Goal: Register for event/course

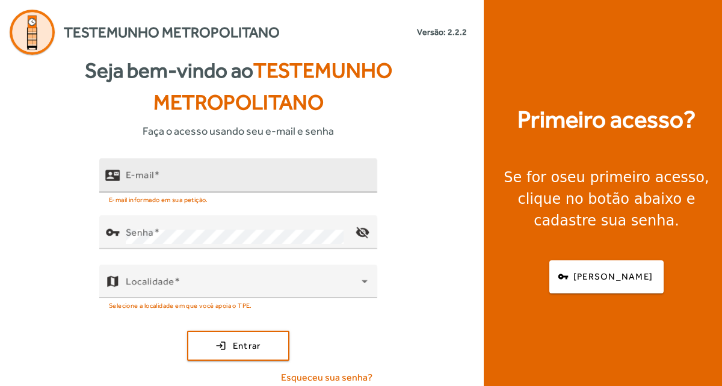
click at [174, 175] on input "E-mail" at bounding box center [247, 180] width 242 height 14
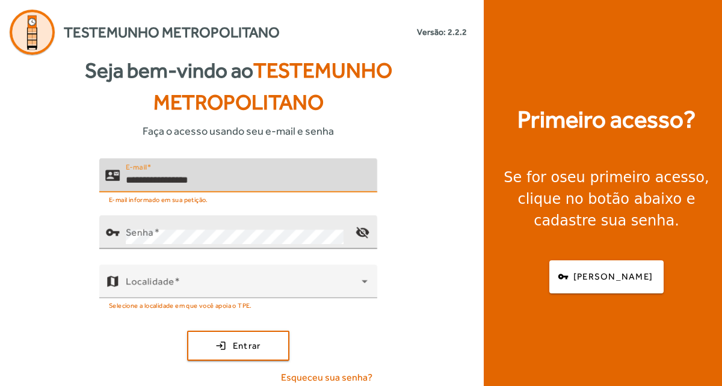
type input "**********"
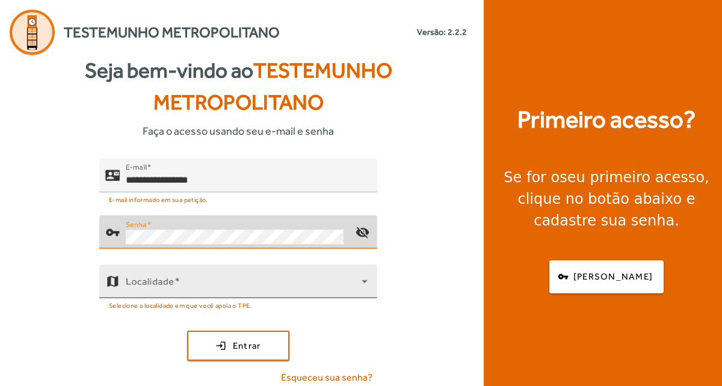
click at [157, 282] on span at bounding box center [244, 286] width 236 height 14
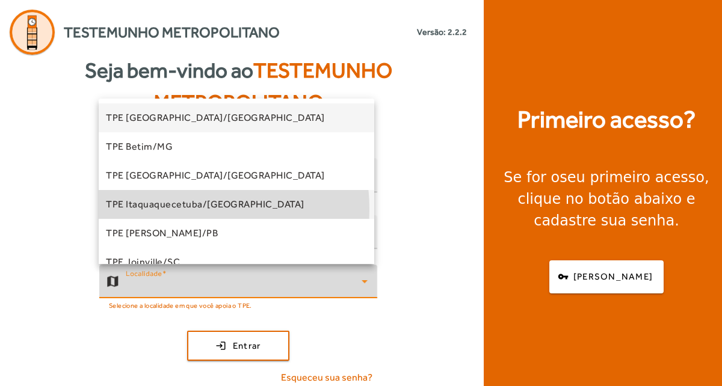
click at [171, 209] on span "TPE Itaquaquecetuba/[GEOGRAPHIC_DATA]" at bounding box center [205, 204] width 199 height 14
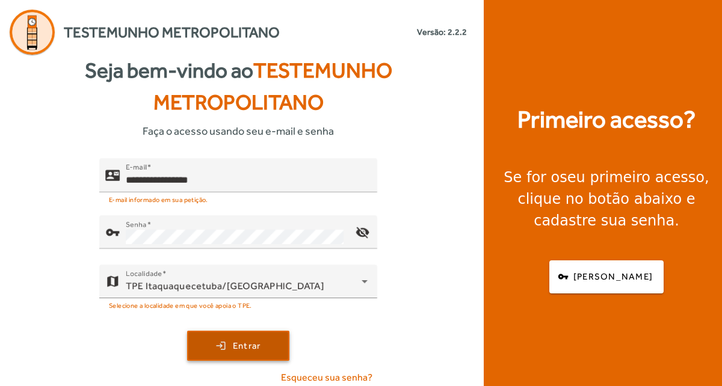
click at [228, 341] on span "submit" at bounding box center [238, 346] width 100 height 29
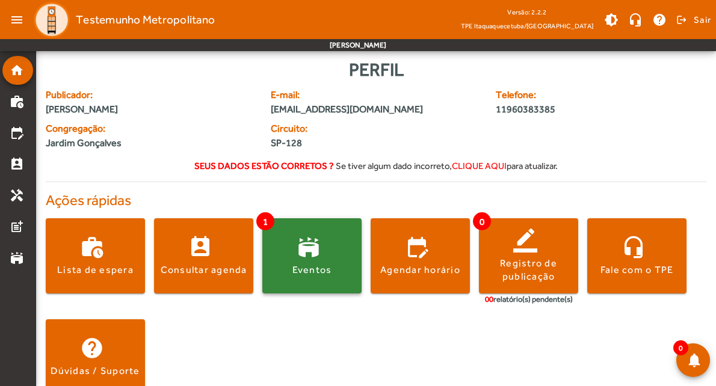
click at [317, 274] on div "Eventos" at bounding box center [313, 270] width 40 height 13
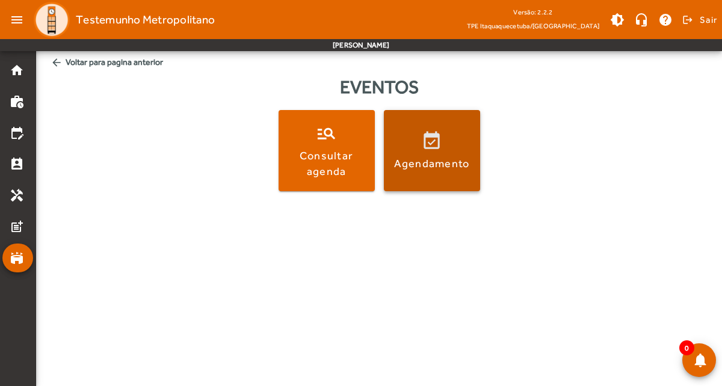
click at [441, 142] on span at bounding box center [432, 151] width 96 height 29
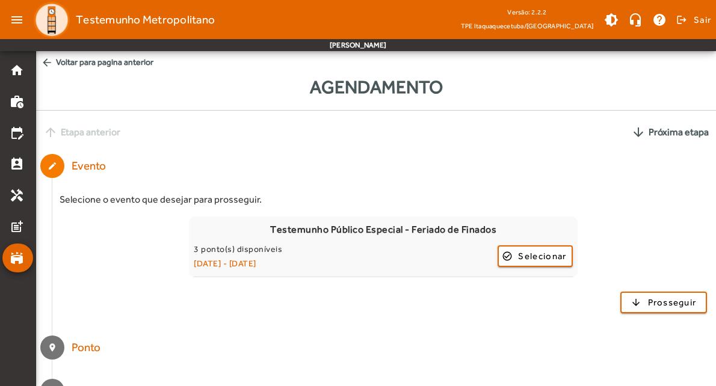
click at [46, 64] on mat-icon "arrow_back" at bounding box center [47, 63] width 12 height 12
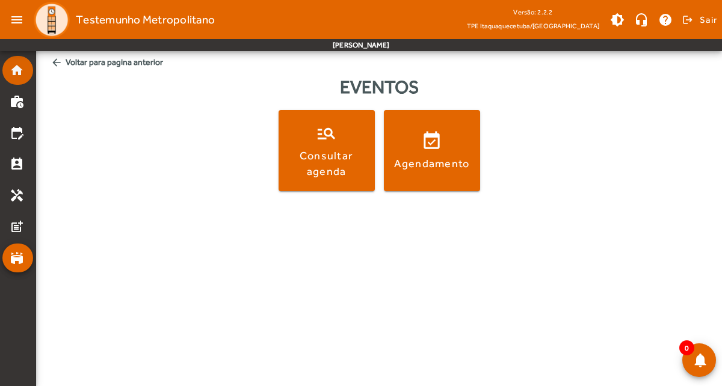
click at [18, 75] on mat-icon "home" at bounding box center [17, 70] width 14 height 14
